Goal: Task Accomplishment & Management: Complete application form

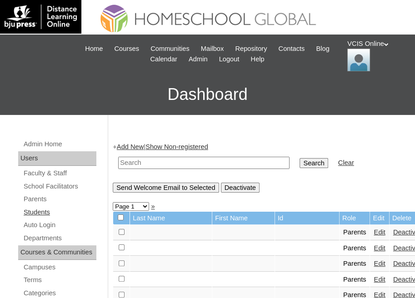
click at [36, 211] on link "Students" at bounding box center [60, 212] width 74 height 11
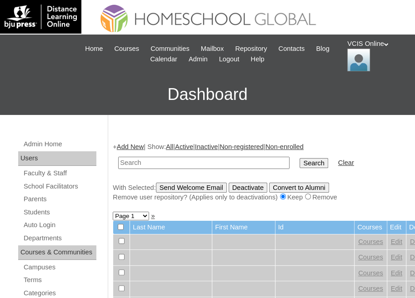
click at [181, 164] on input "text" at bounding box center [203, 163] width 171 height 12
type input "VCIS013-2B-SA2025"
click at [300, 164] on input "Search" at bounding box center [314, 163] width 28 height 10
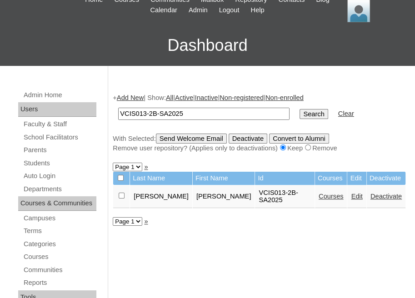
scroll to position [49, 0]
click at [319, 193] on link "Courses" at bounding box center [331, 196] width 25 height 7
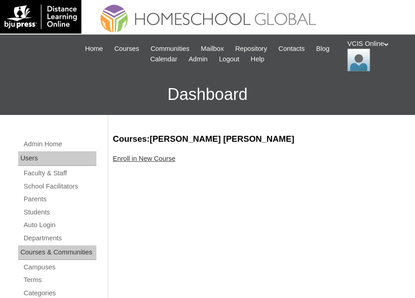
click at [140, 156] on link "Enroll in New Course" at bounding box center [144, 158] width 63 height 7
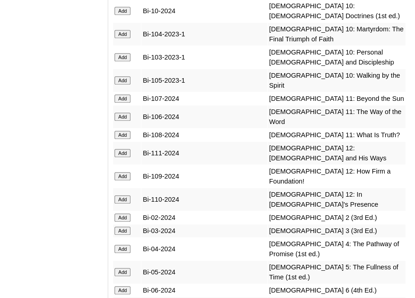
scroll to position [2467, 0]
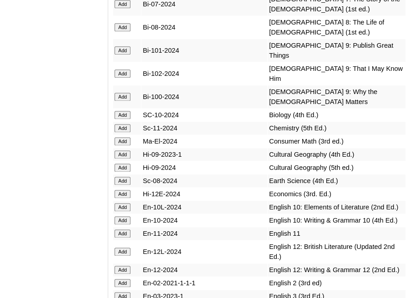
scroll to position [2773, 0]
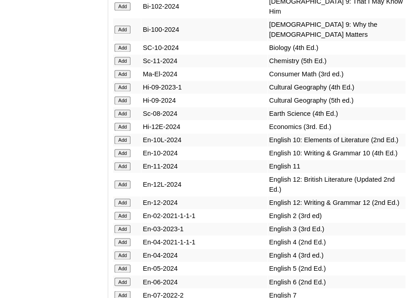
scroll to position [2833, 0]
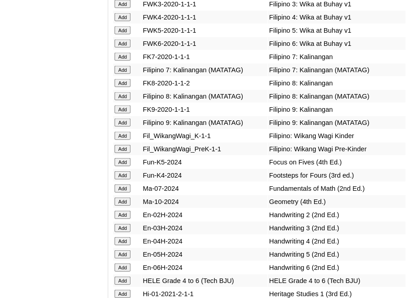
scroll to position [3239, 0]
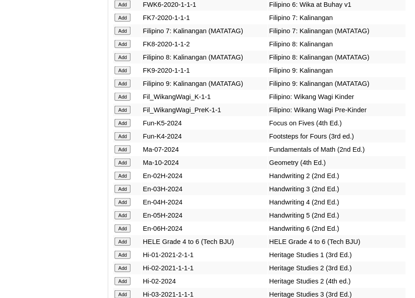
scroll to position [3266, 0]
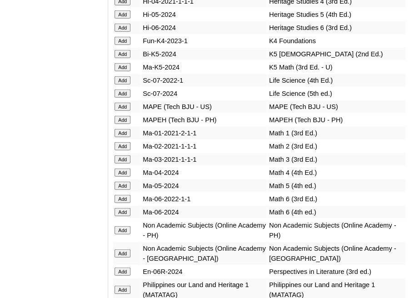
scroll to position [3597, 0]
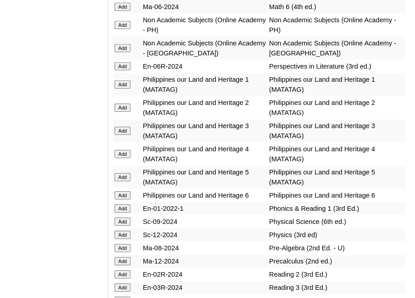
scroll to position [3806, 0]
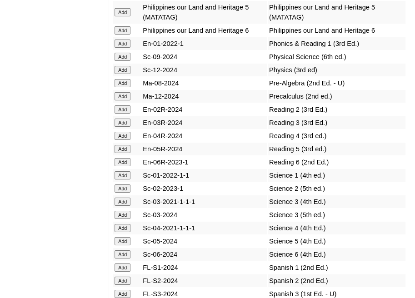
scroll to position [3935, 0]
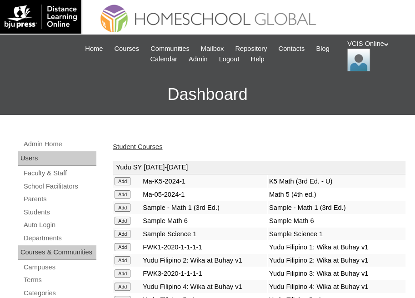
click at [7, 70] on div "VCIS Online My Profile My Settings Logout |N|Staff|| Skip to Main Content Skip …" at bounding box center [207, 75] width 415 height 80
click at [151, 143] on link "Student Courses" at bounding box center [138, 146] width 50 height 7
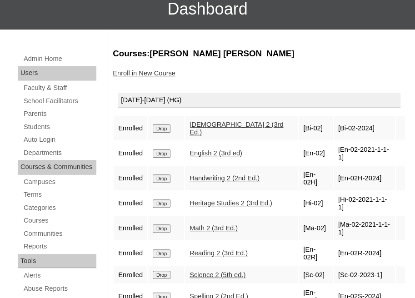
scroll to position [85, 0]
